Goal: Transaction & Acquisition: Download file/media

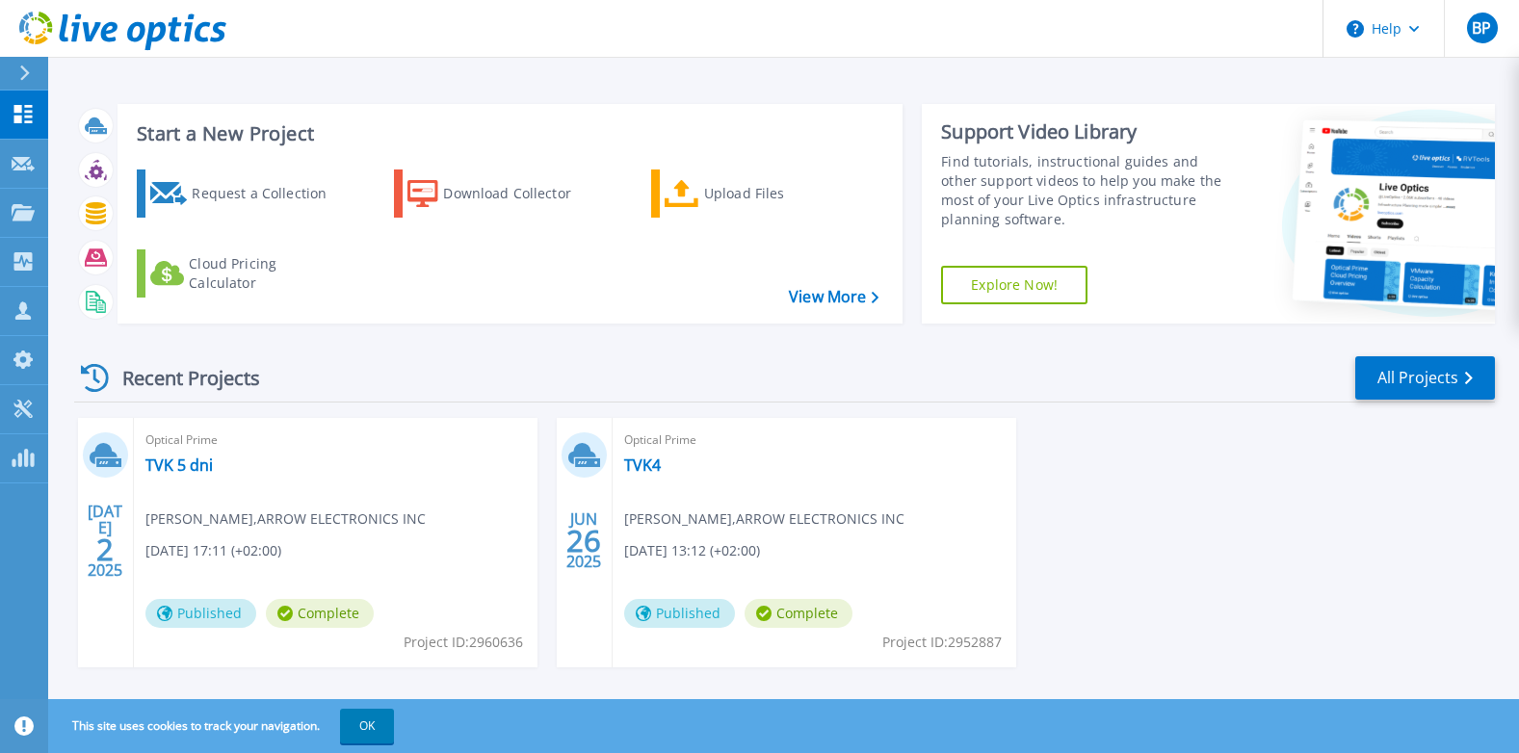
scroll to position [26, 0]
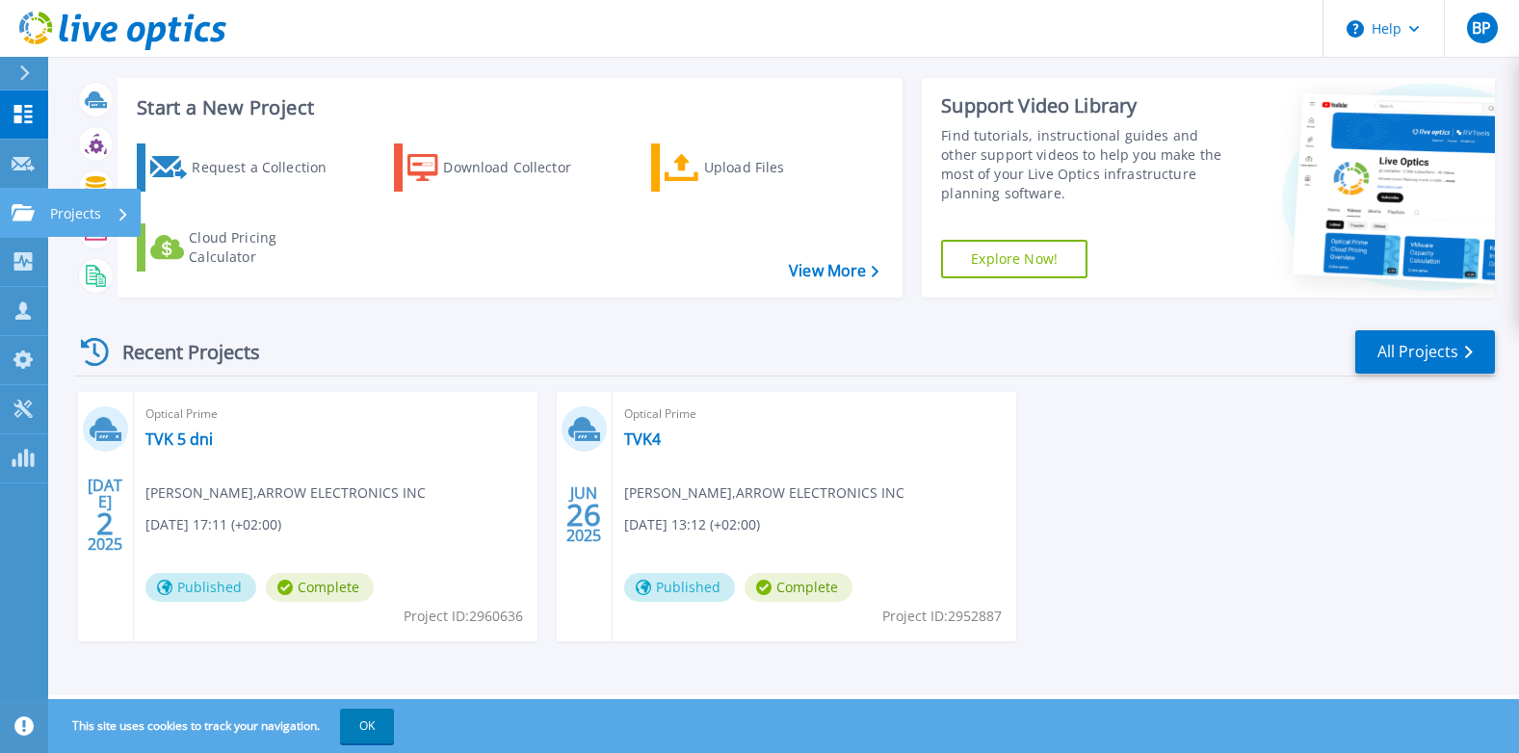
click at [17, 216] on icon at bounding box center [23, 212] width 23 height 16
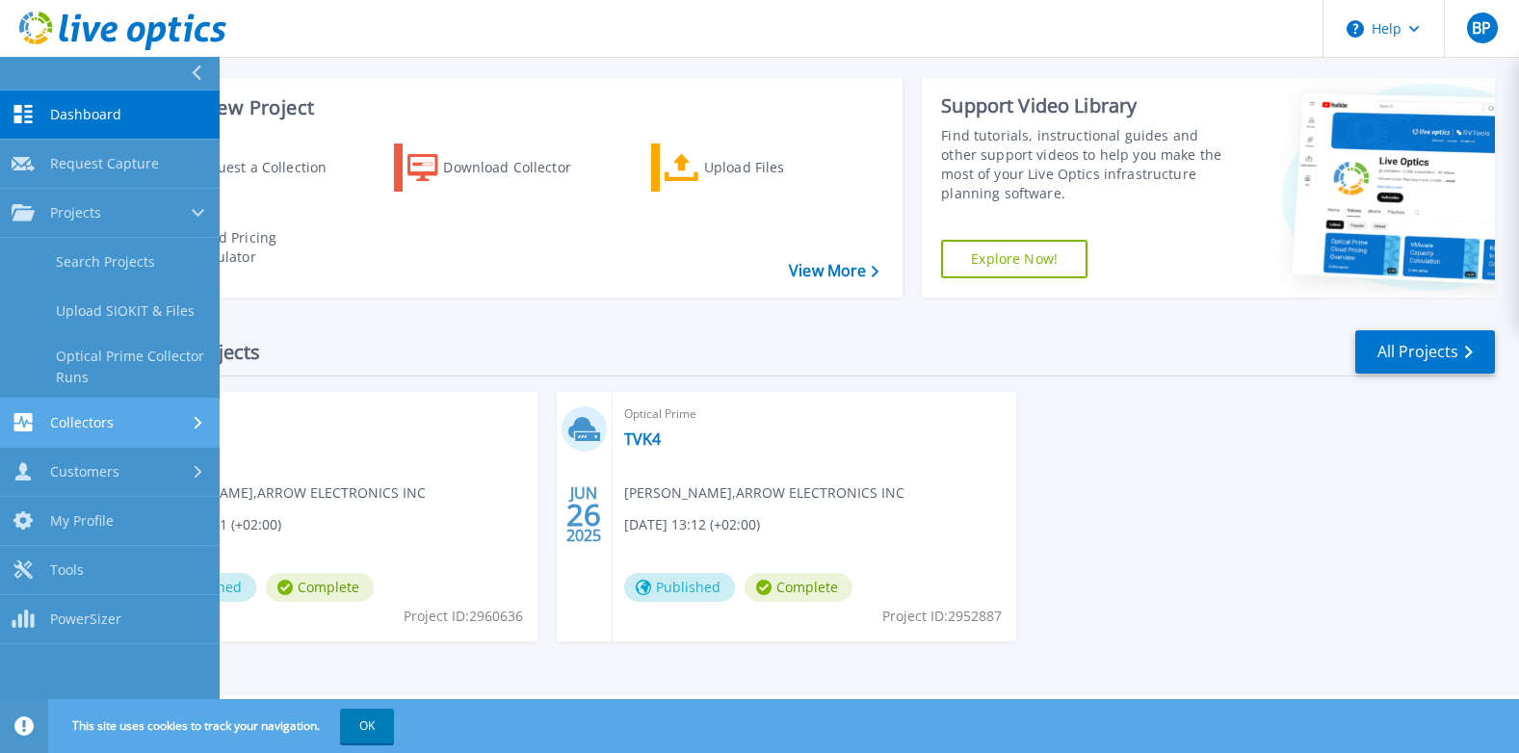
click at [49, 441] on link "Collectors Collectors" at bounding box center [110, 423] width 220 height 49
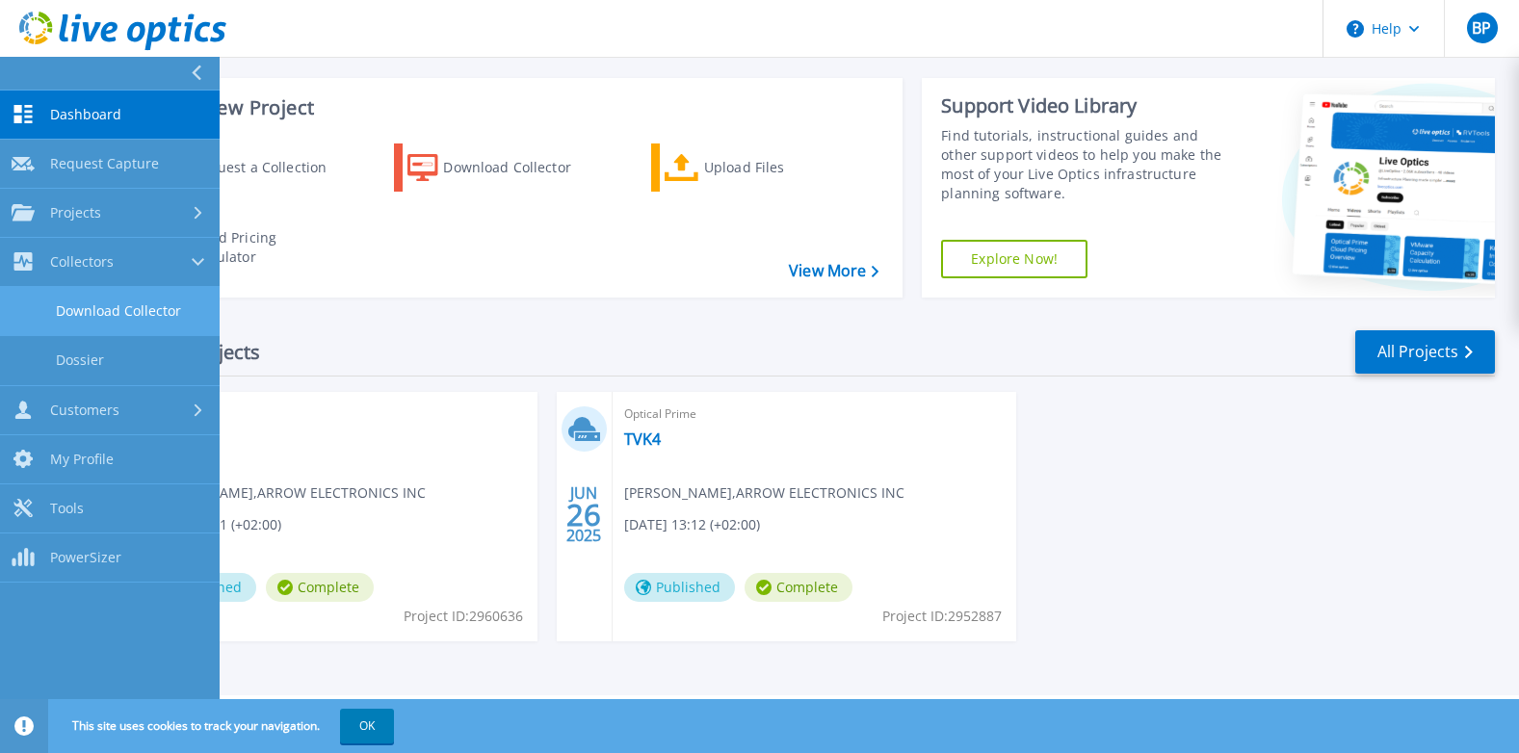
click at [90, 309] on link "Download Collector" at bounding box center [110, 311] width 220 height 49
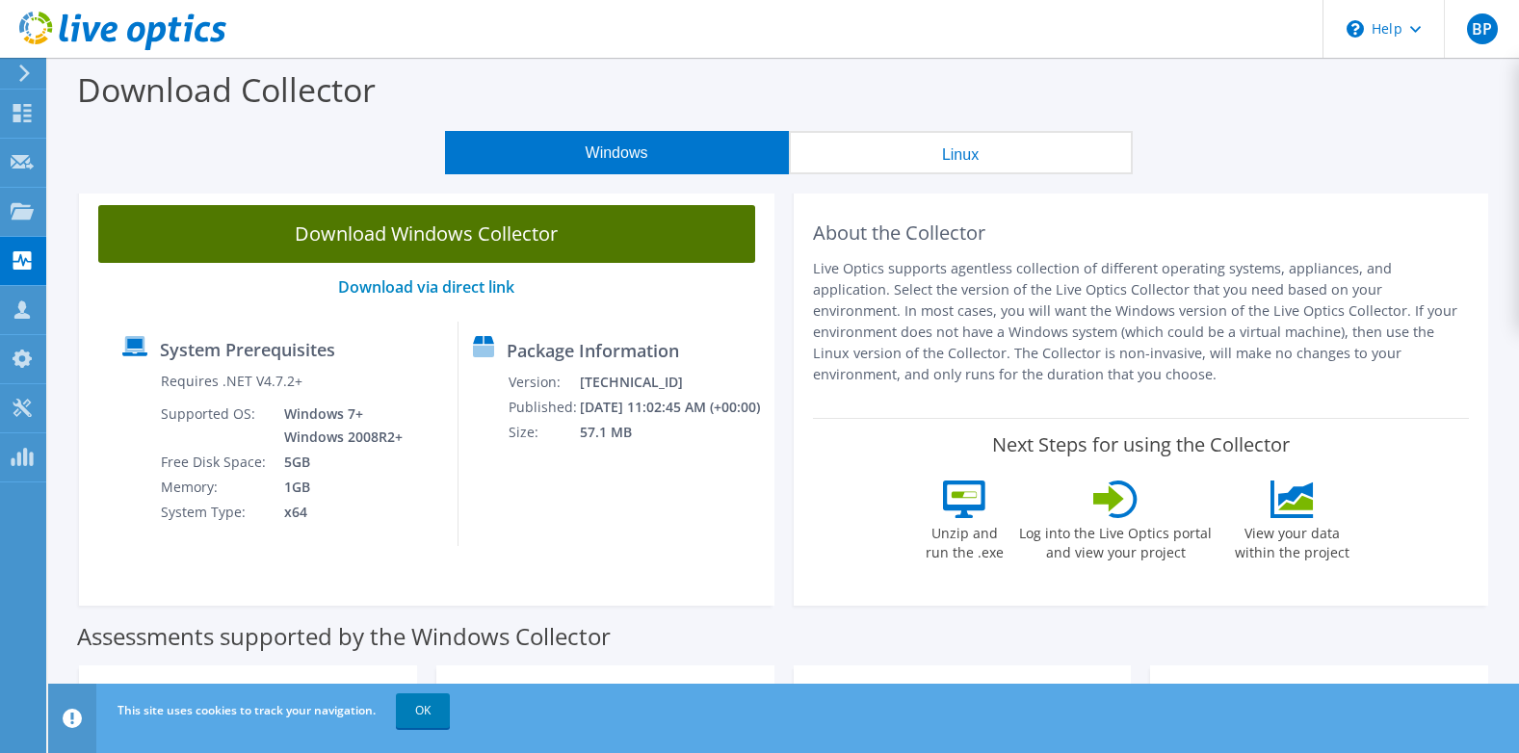
click at [396, 236] on link "Download Windows Collector" at bounding box center [426, 234] width 657 height 58
